Goal: Complete application form

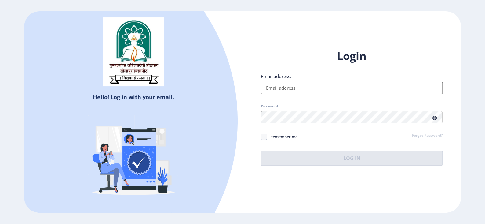
click at [274, 90] on input "Email address:" at bounding box center [352, 88] width 182 height 12
type input "[EMAIL_ADDRESS][DOMAIN_NAME]"
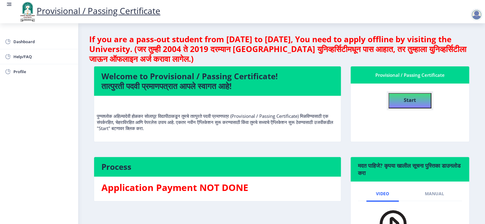
click at [416, 101] on button "Start" at bounding box center [410, 100] width 43 height 15
select select
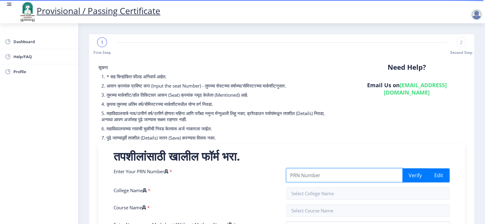
click at [313, 177] on input "Enter Your PRN Number" at bounding box center [344, 175] width 116 height 14
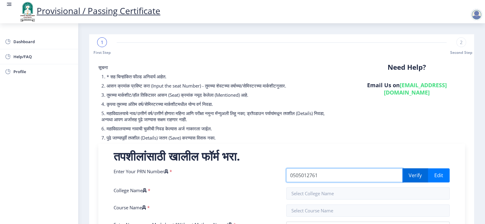
type input "0505012761"
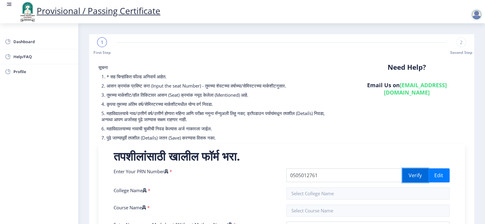
click at [413, 175] on button "Verify" at bounding box center [415, 175] width 26 height 14
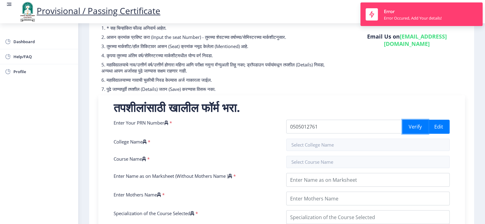
scroll to position [51, 0]
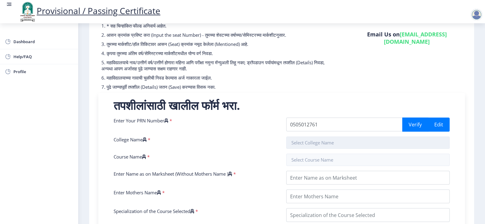
click at [301, 144] on input "text" at bounding box center [367, 142] width 163 height 12
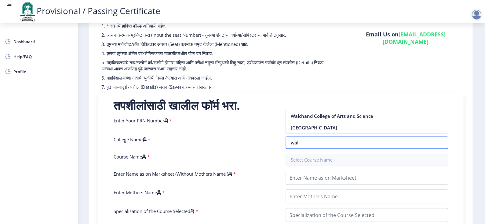
scroll to position [0, 0]
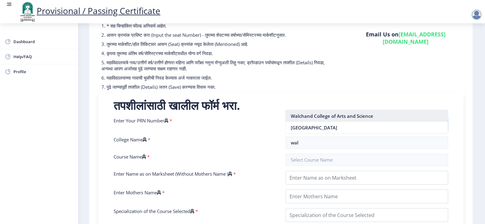
click at [339, 118] on nb-option "Walchand College of Arts and Science" at bounding box center [367, 116] width 162 height 12
type input "Walchand College of Arts and Science"
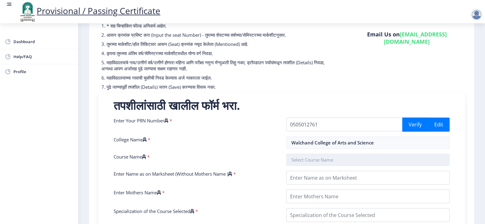
click at [336, 156] on input "text" at bounding box center [367, 159] width 163 height 12
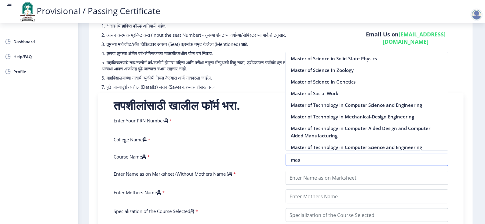
scroll to position [438, 0]
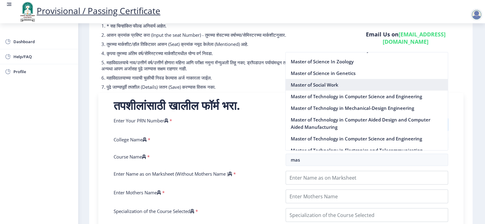
click at [330, 85] on nb-option "Master of Social Work" at bounding box center [367, 85] width 162 height 12
type input "Master of Social Work"
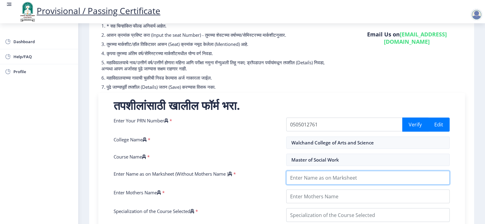
click at [317, 176] on input "Enter Name as on Marksheet (Without Mothers Name )" at bounding box center [367, 177] width 163 height 14
type input "s"
type input "SONAR [PERSON_NAME]"
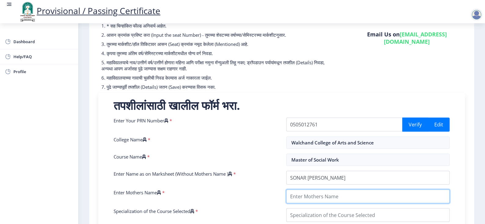
click at [294, 199] on input "Enter Mothers Name" at bounding box center [367, 196] width 163 height 14
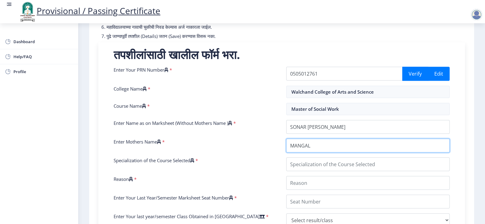
scroll to position [102, 0]
type input "MANGAL"
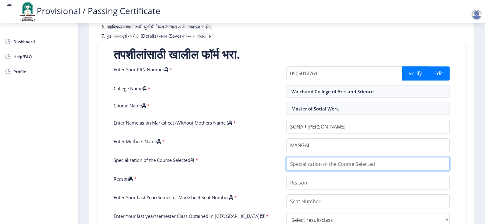
click at [326, 166] on input "Specialization of the Course Selected" at bounding box center [367, 164] width 163 height 14
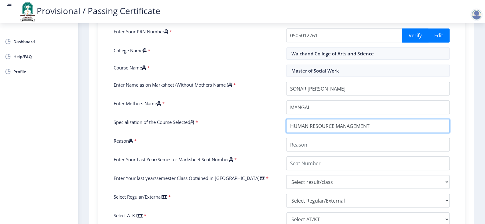
scroll to position [142, 0]
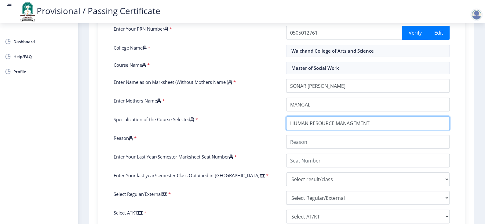
type input "HUMAN RESOURCE MANAGEMENT"
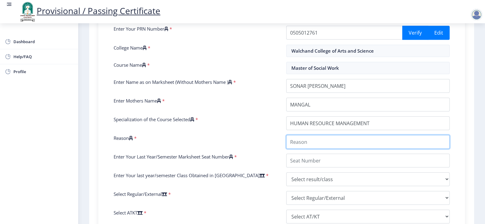
click at [305, 138] on input "Reason" at bounding box center [367, 142] width 163 height 14
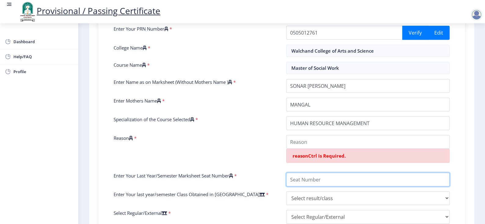
click at [311, 162] on div "Enter Your PRN Number * 0505012761 Verify Edit College Name * Walchand College …" at bounding box center [281, 164] width 345 height 277
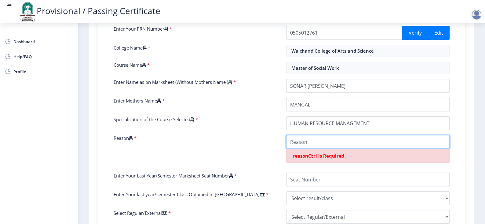
click at [319, 141] on input "Reason" at bounding box center [367, 142] width 163 height 14
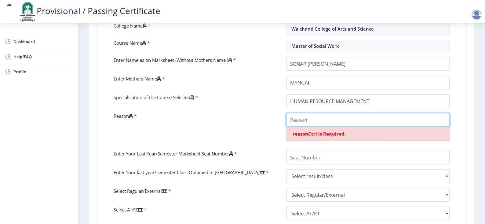
scroll to position [173, 0]
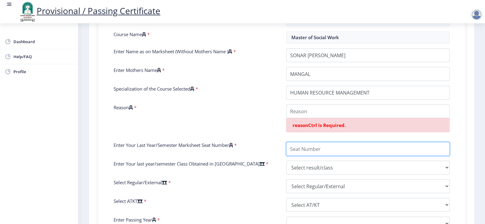
click at [311, 149] on input "Enter Your Last Year/Semester Marksheet Seat Number" at bounding box center [367, 149] width 163 height 14
type input "198"
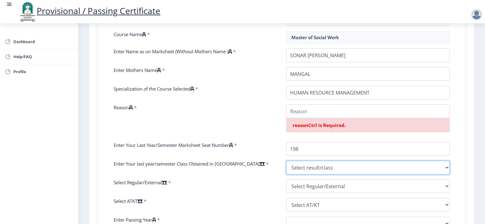
click at [331, 166] on select "Select result/class DISTINCTION FIRST CLASS HIGHER SECOND CLASS SECOND CLASS PA…" at bounding box center [367, 167] width 163 height 14
select select "FIRST CLASS"
click at [286, 160] on select "Select result/class DISTINCTION FIRST CLASS HIGHER SECOND CLASS SECOND CLASS PA…" at bounding box center [367, 167] width 163 height 14
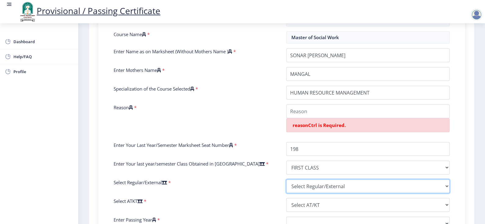
click at [342, 187] on select "Select Regular/External Regular External Special" at bounding box center [367, 186] width 163 height 14
select select "Regular"
click at [286, 179] on select "Select Regular/External Regular External Special" at bounding box center [367, 186] width 163 height 14
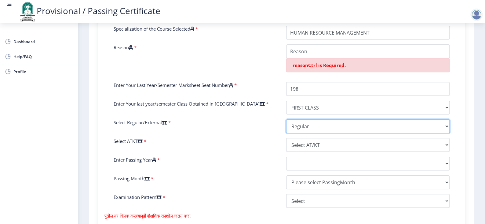
scroll to position [234, 0]
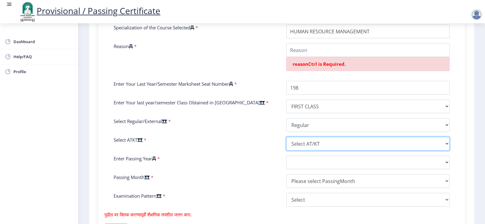
click at [332, 146] on select "Select AT/KT None ATKT" at bounding box center [367, 144] width 163 height 14
select select "None"
click at [286, 137] on select "Select AT/KT None ATKT" at bounding box center [367, 144] width 163 height 14
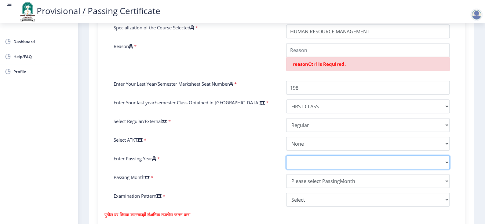
click at [305, 164] on select "2025 2024 2023 2022 2021 2020 2019 2018 2017 2016 2015 2014 2013 2012 2011 2010…" at bounding box center [367, 162] width 163 height 14
select select "2006"
click at [286, 155] on select "2025 2024 2023 2022 2021 2020 2019 2018 2017 2016 2015 2014 2013 2012 2011 2010…" at bounding box center [367, 162] width 163 height 14
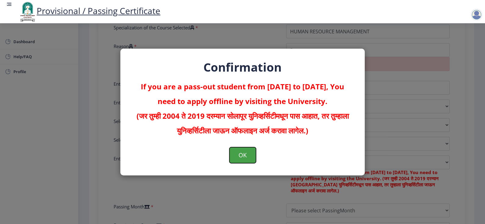
click at [236, 151] on button "OK" at bounding box center [242, 155] width 27 height 16
